Goal: Task Accomplishment & Management: Complete application form

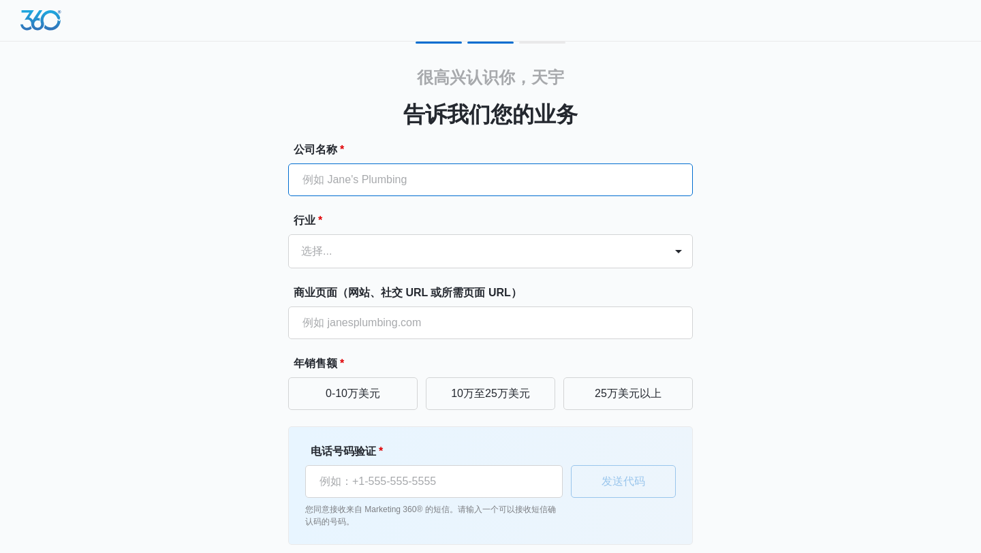
click at [401, 186] on input "公司名称 *" at bounding box center [490, 180] width 405 height 33
type input "m"
type input "MANAHAKU"
click at [403, 247] on div at bounding box center [474, 251] width 346 height 19
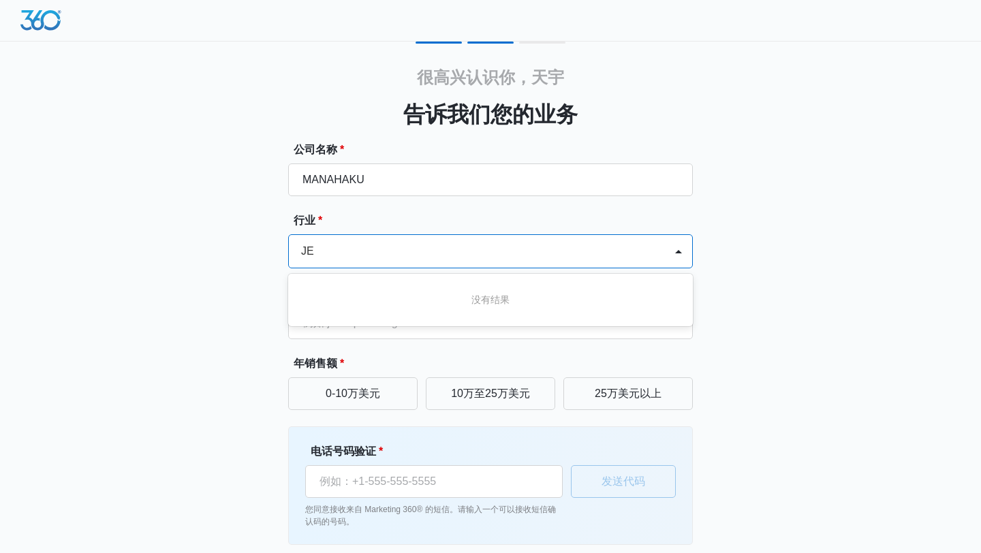
type input "J"
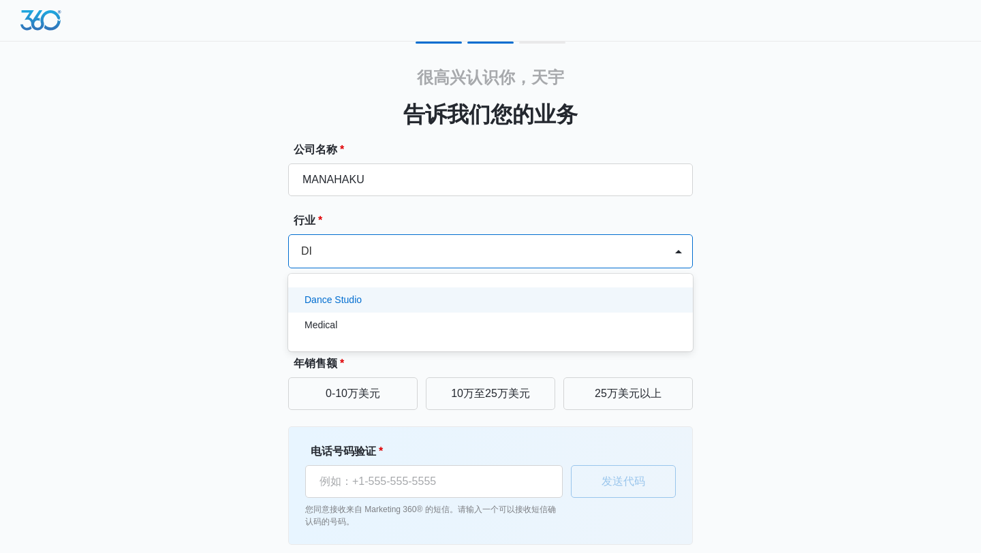
type input "D"
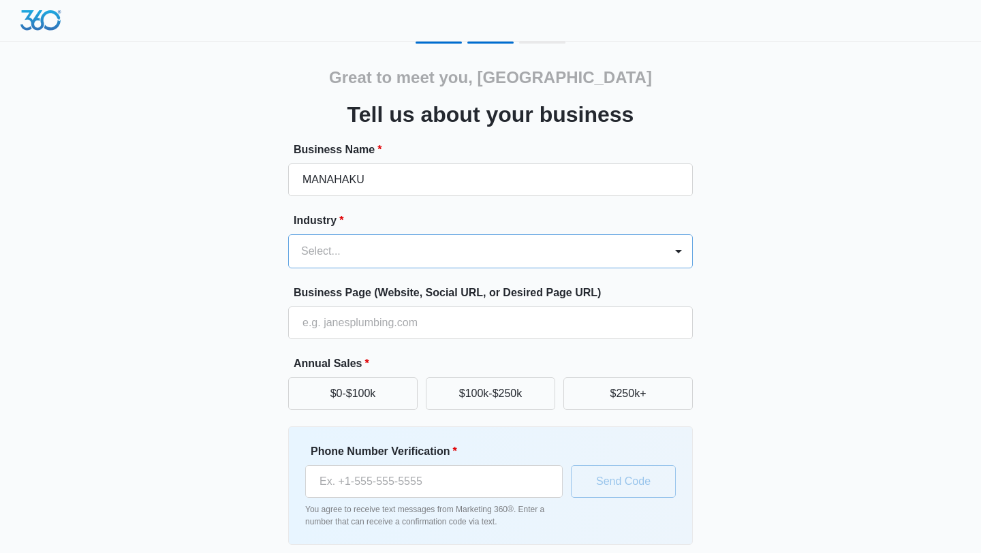
click at [368, 258] on div at bounding box center [474, 251] width 346 height 19
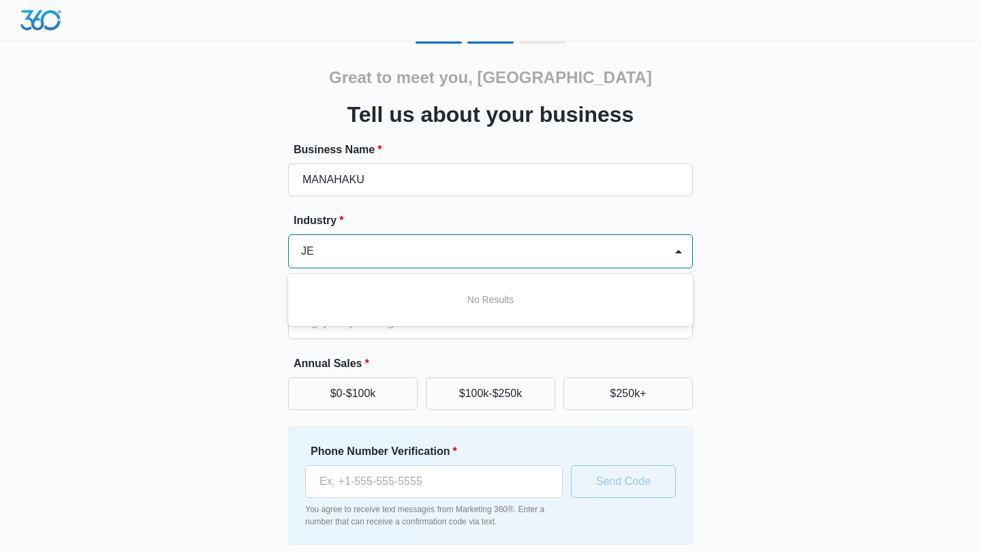
type input "J"
type input "j"
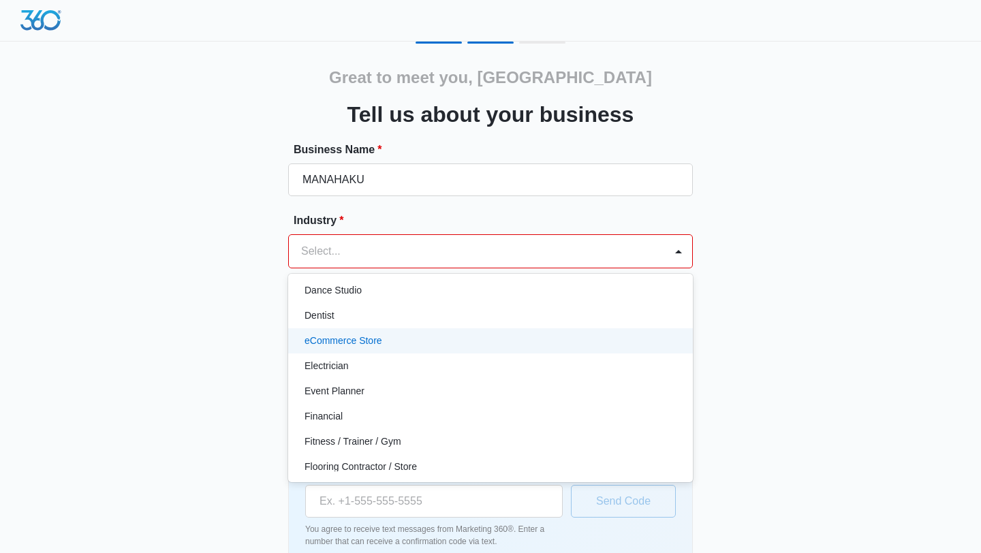
scroll to position [288, 0]
click at [388, 345] on div "eCommerce Store" at bounding box center [489, 340] width 369 height 14
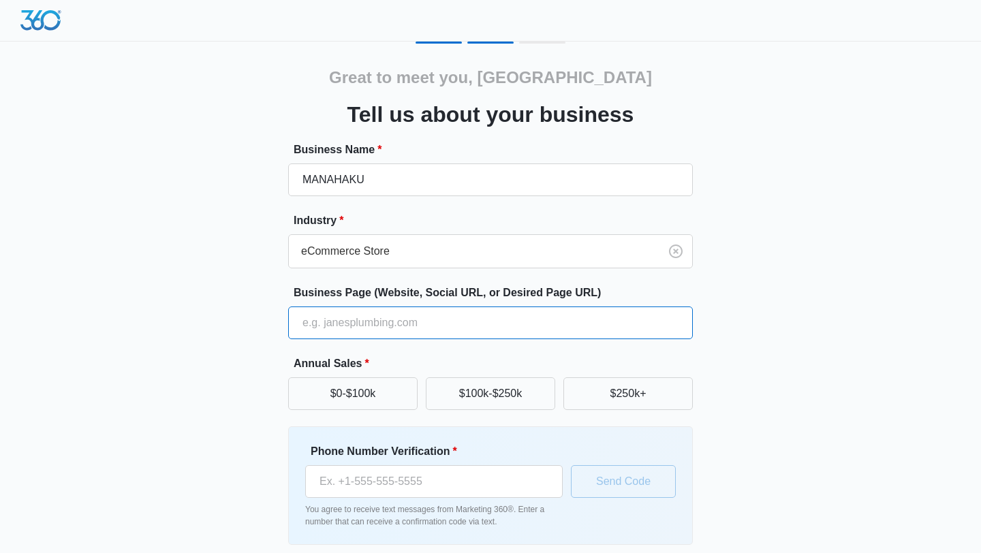
click at [385, 325] on input "Business Page (Website, Social URL, or Desired Page URL)" at bounding box center [490, 323] width 405 height 33
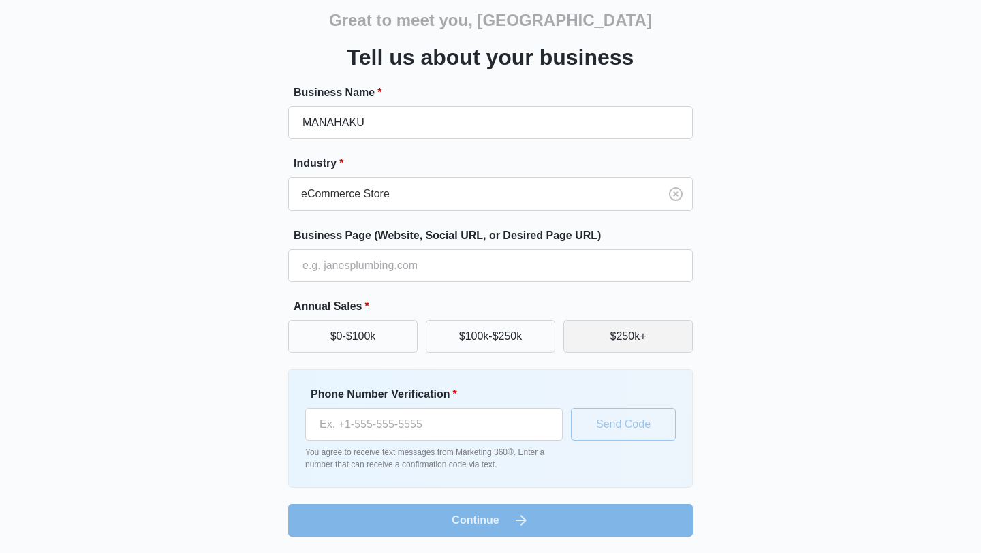
click at [609, 330] on button "$250k+" at bounding box center [628, 336] width 129 height 33
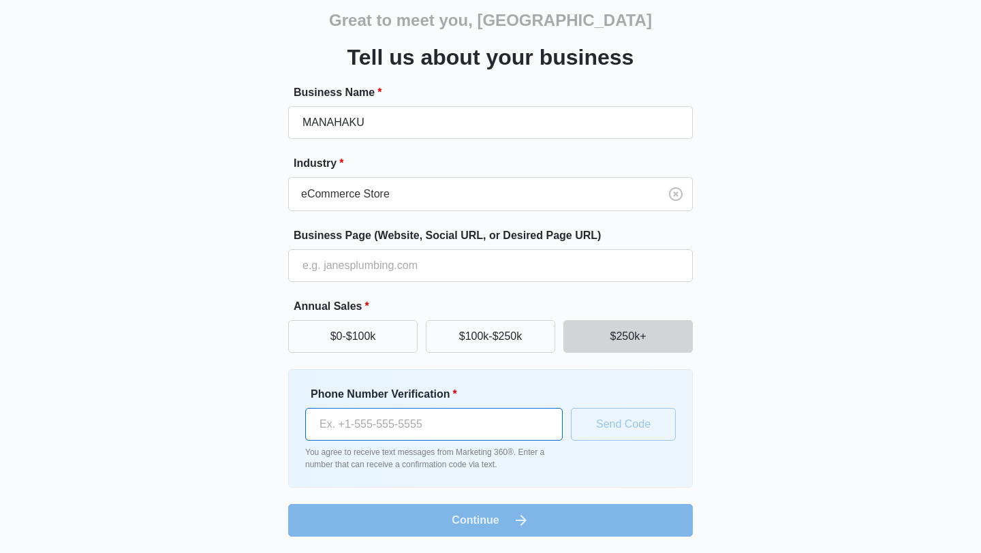
click at [402, 424] on input "Phone Number Verification *" at bounding box center [434, 424] width 258 height 33
type input "[PHONE_NUMBER]"
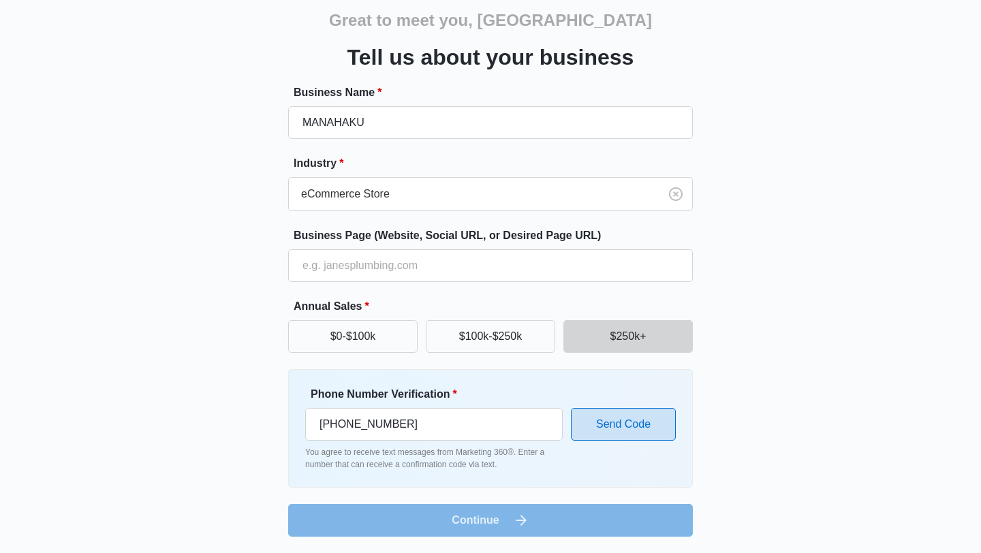
click at [611, 417] on button "Send Code" at bounding box center [623, 424] width 105 height 33
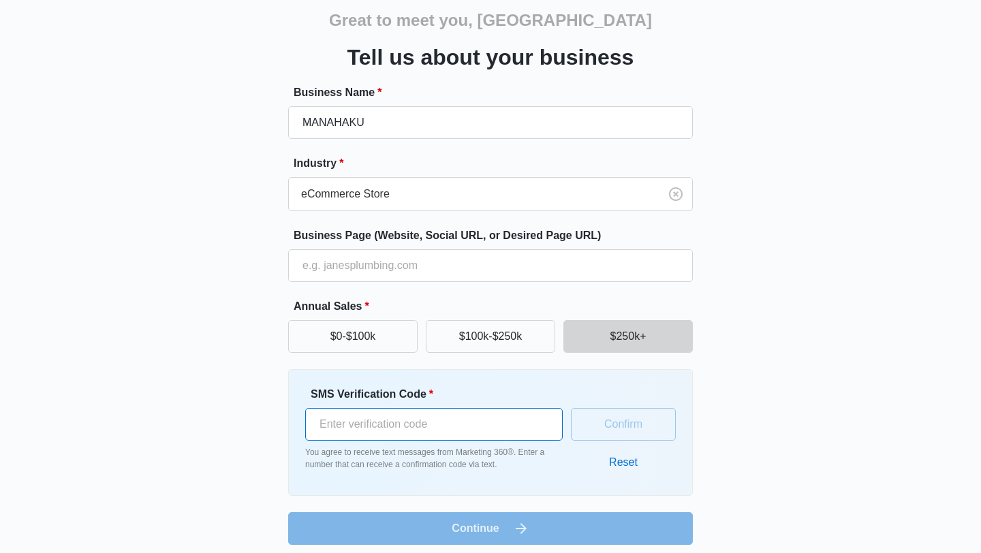
click at [349, 425] on input "SMS Verification Code *" at bounding box center [434, 424] width 258 height 33
type input "450601"
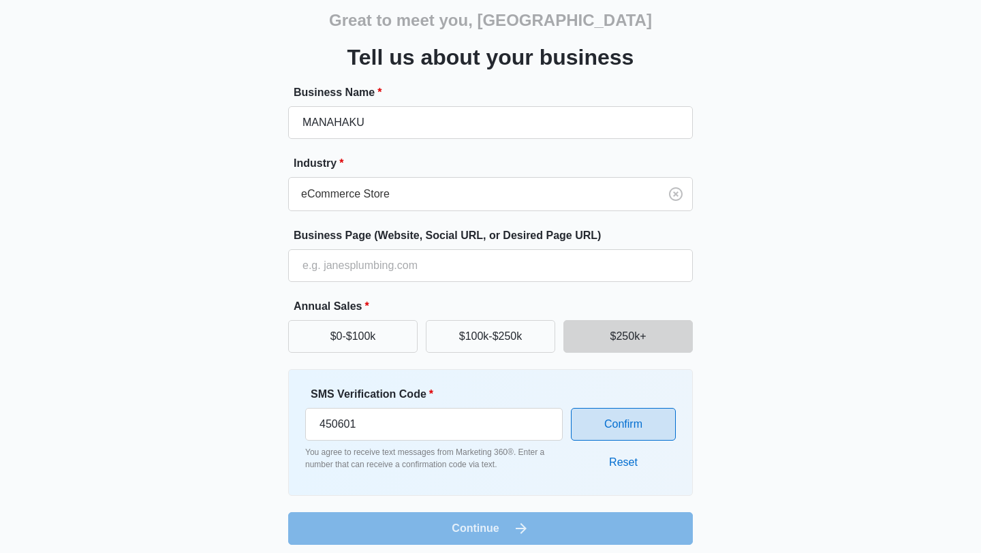
click at [641, 426] on button "Confirm" at bounding box center [623, 424] width 105 height 33
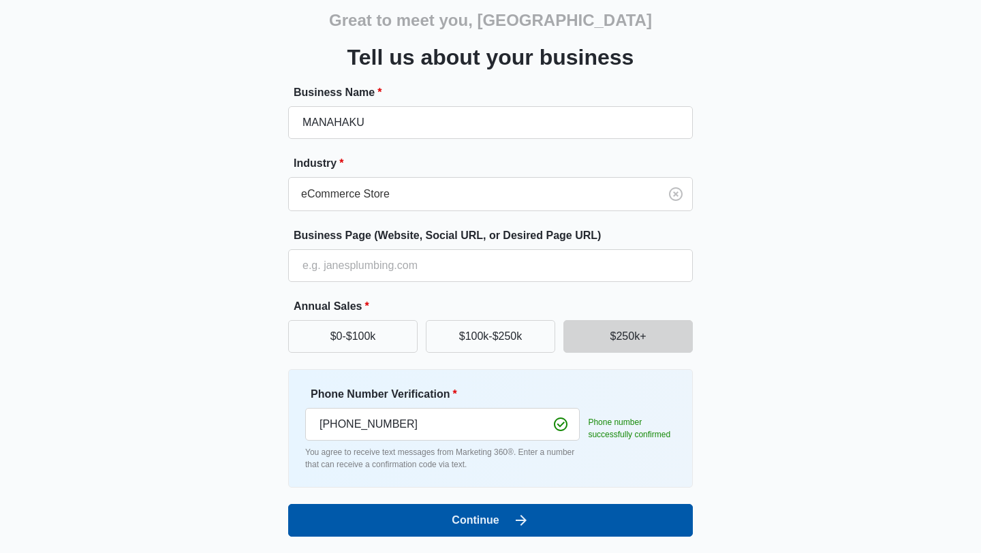
click at [363, 517] on button "Continue" at bounding box center [490, 520] width 405 height 33
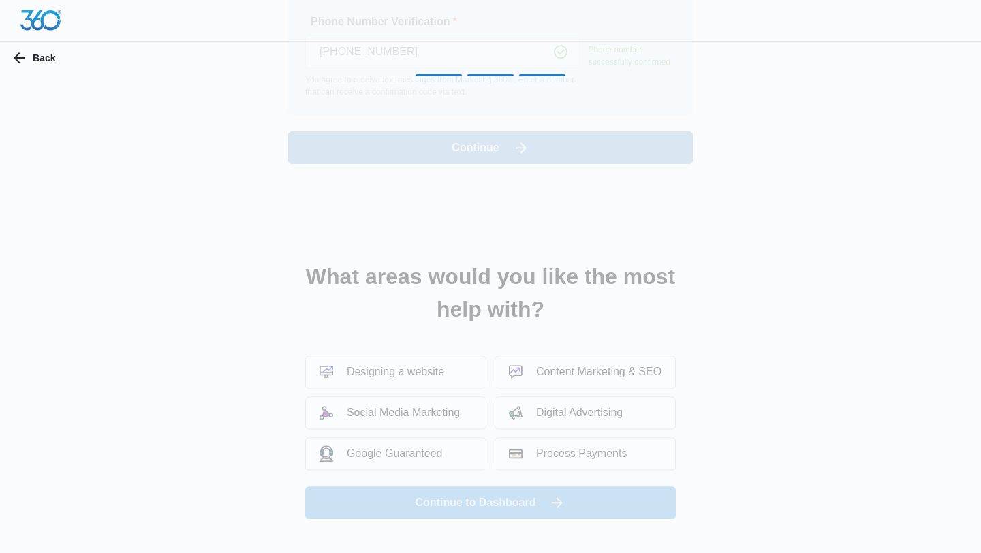
scroll to position [0, 0]
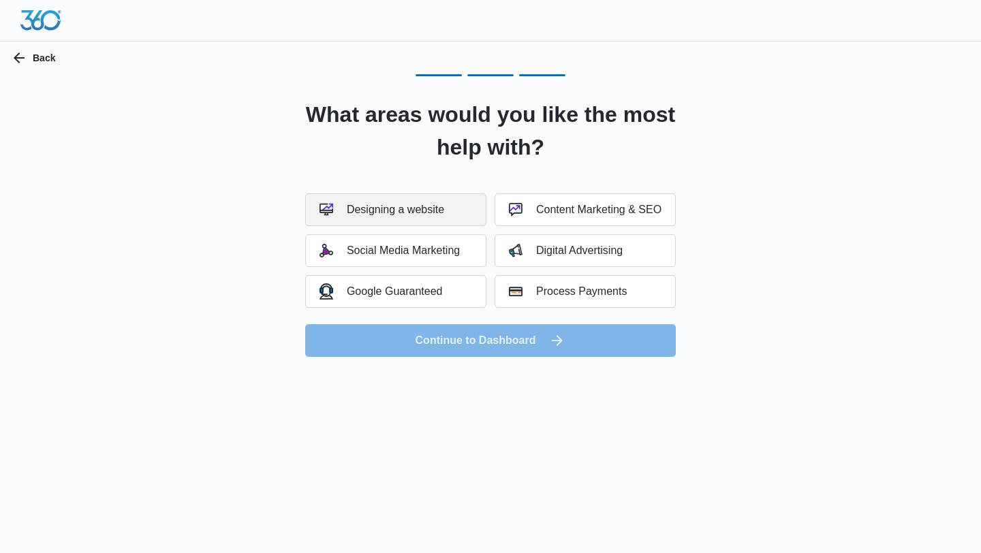
click at [390, 210] on div "Designing a website" at bounding box center [382, 210] width 125 height 14
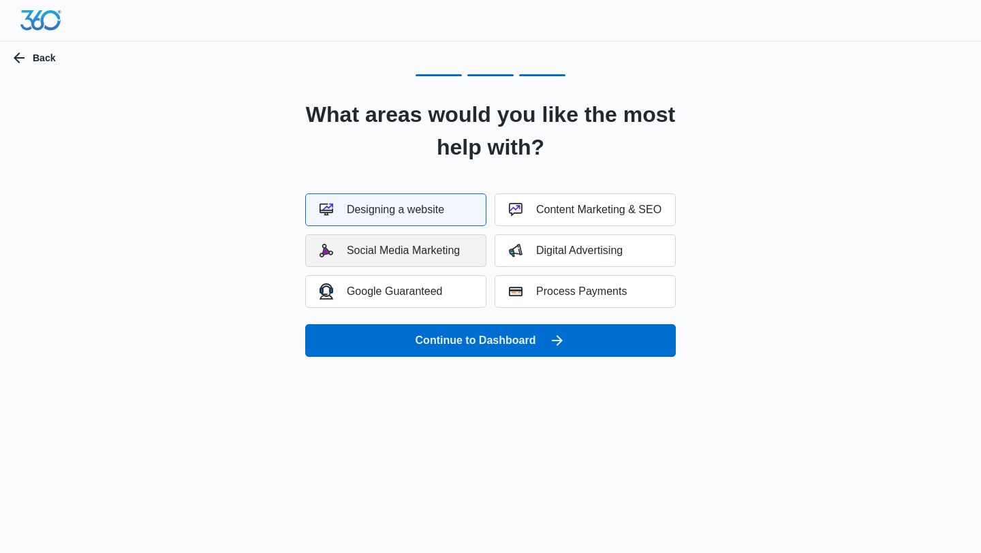
click at [388, 238] on button "Social Media Marketing" at bounding box center [395, 250] width 181 height 33
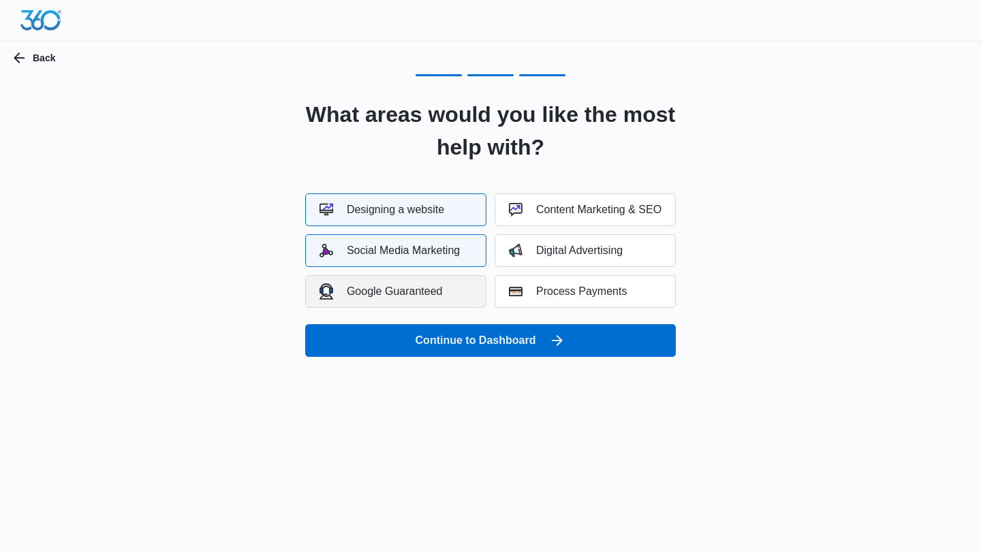
click at [422, 293] on div "Google Guaranteed" at bounding box center [381, 291] width 123 height 16
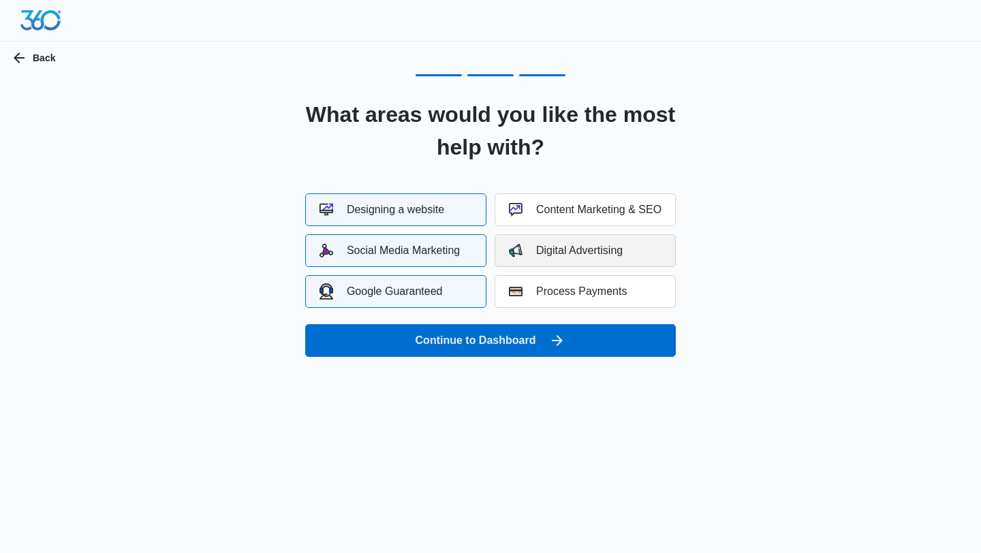
click at [539, 256] on div "Digital Advertising" at bounding box center [566, 251] width 114 height 14
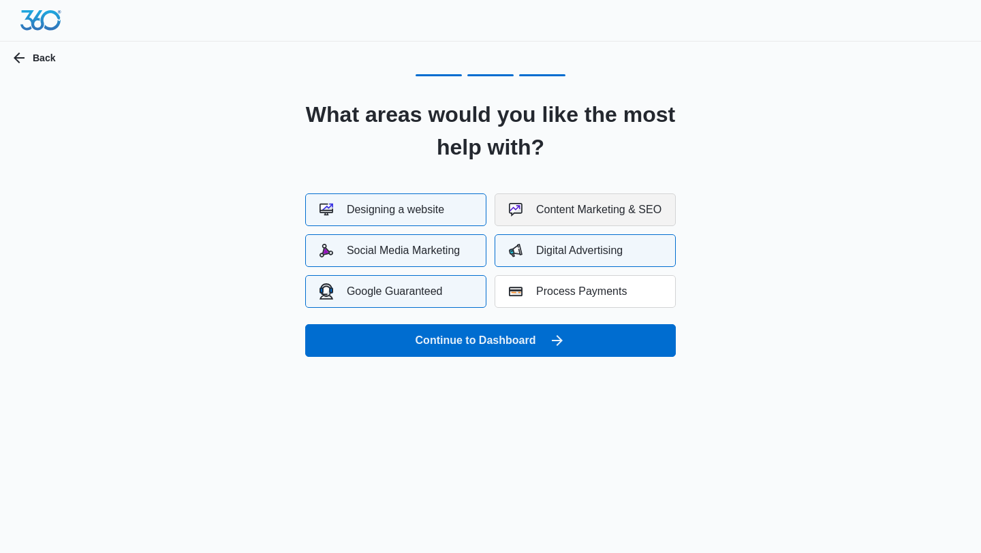
click at [544, 216] on div "Content Marketing & SEO" at bounding box center [585, 210] width 153 height 14
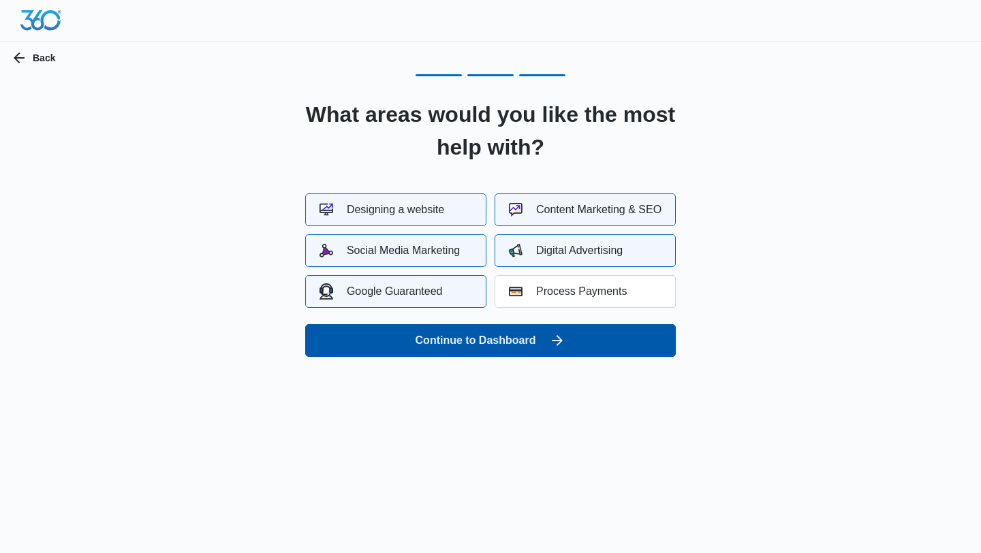
click at [470, 342] on button "Continue to Dashboard" at bounding box center [490, 340] width 371 height 33
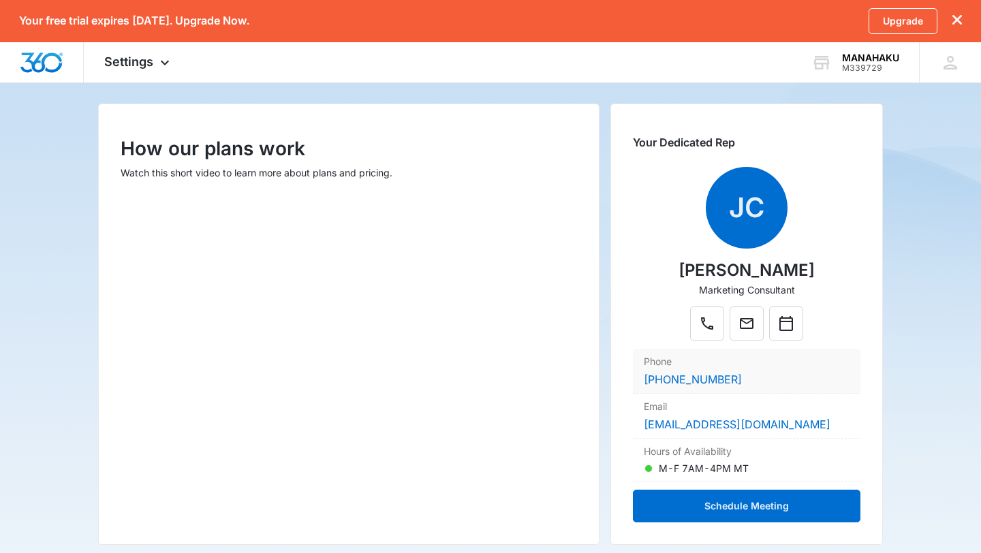
scroll to position [151, 0]
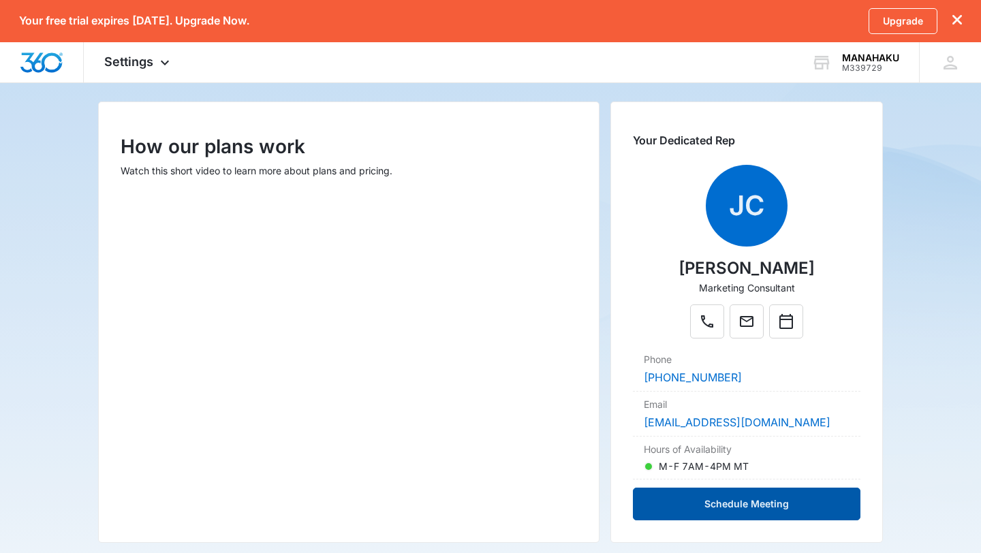
click at [701, 505] on button "Schedule Meeting" at bounding box center [747, 504] width 228 height 33
